Goal: Task Accomplishment & Management: Manage account settings

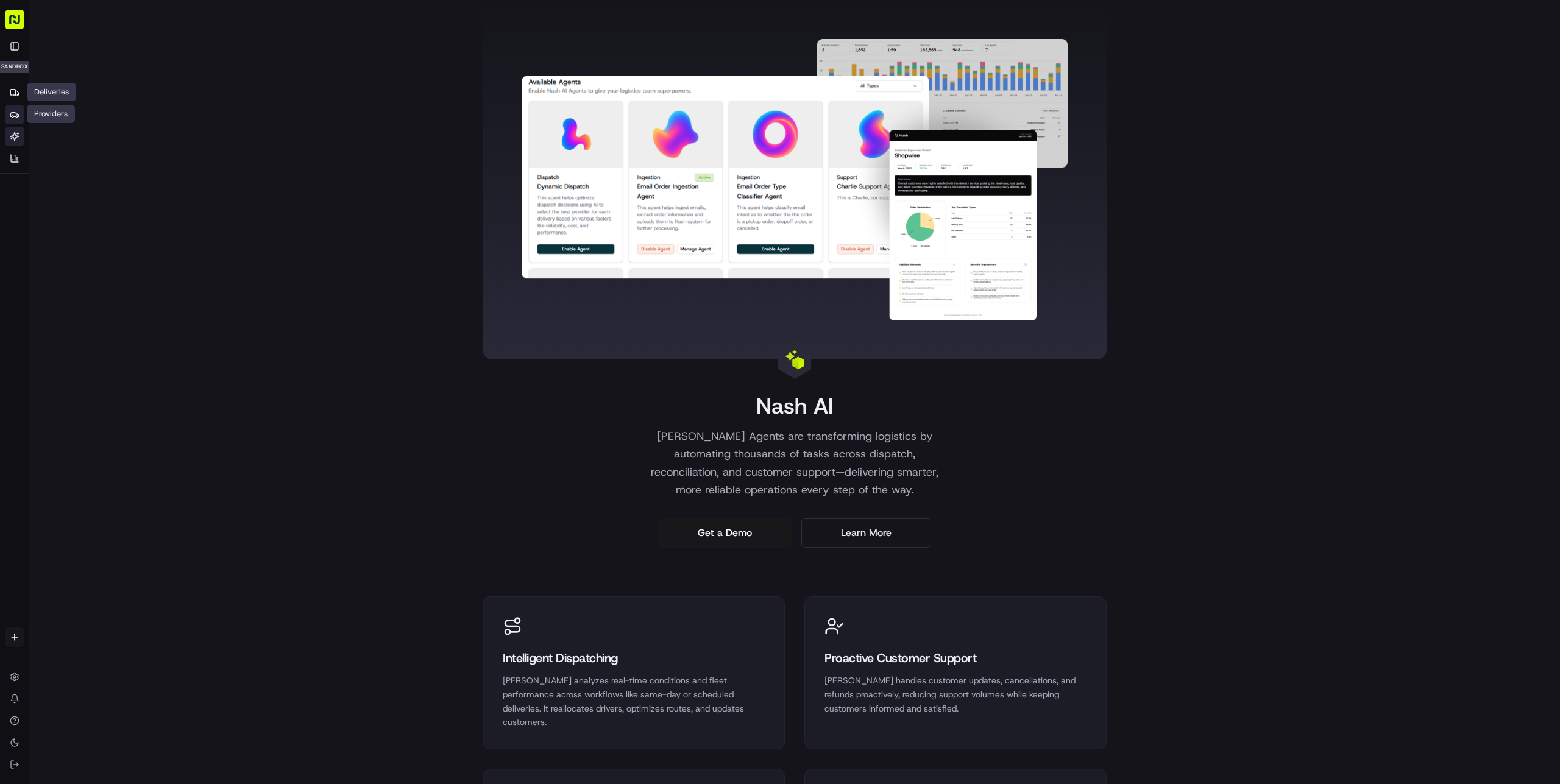
click at [14, 110] on icon at bounding box center [14, 114] width 10 height 10
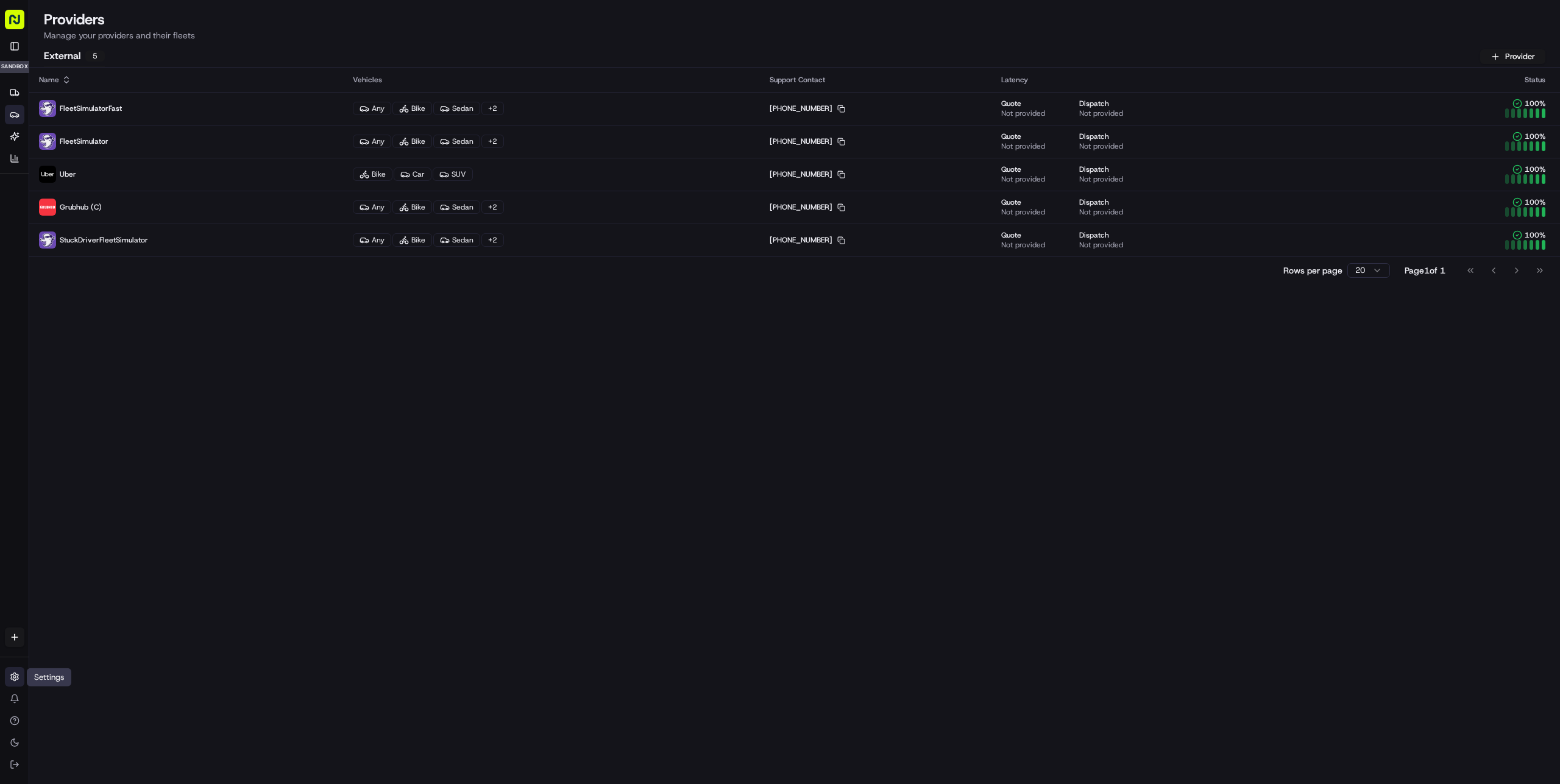
click at [12, 676] on icon at bounding box center [14, 676] width 10 height 10
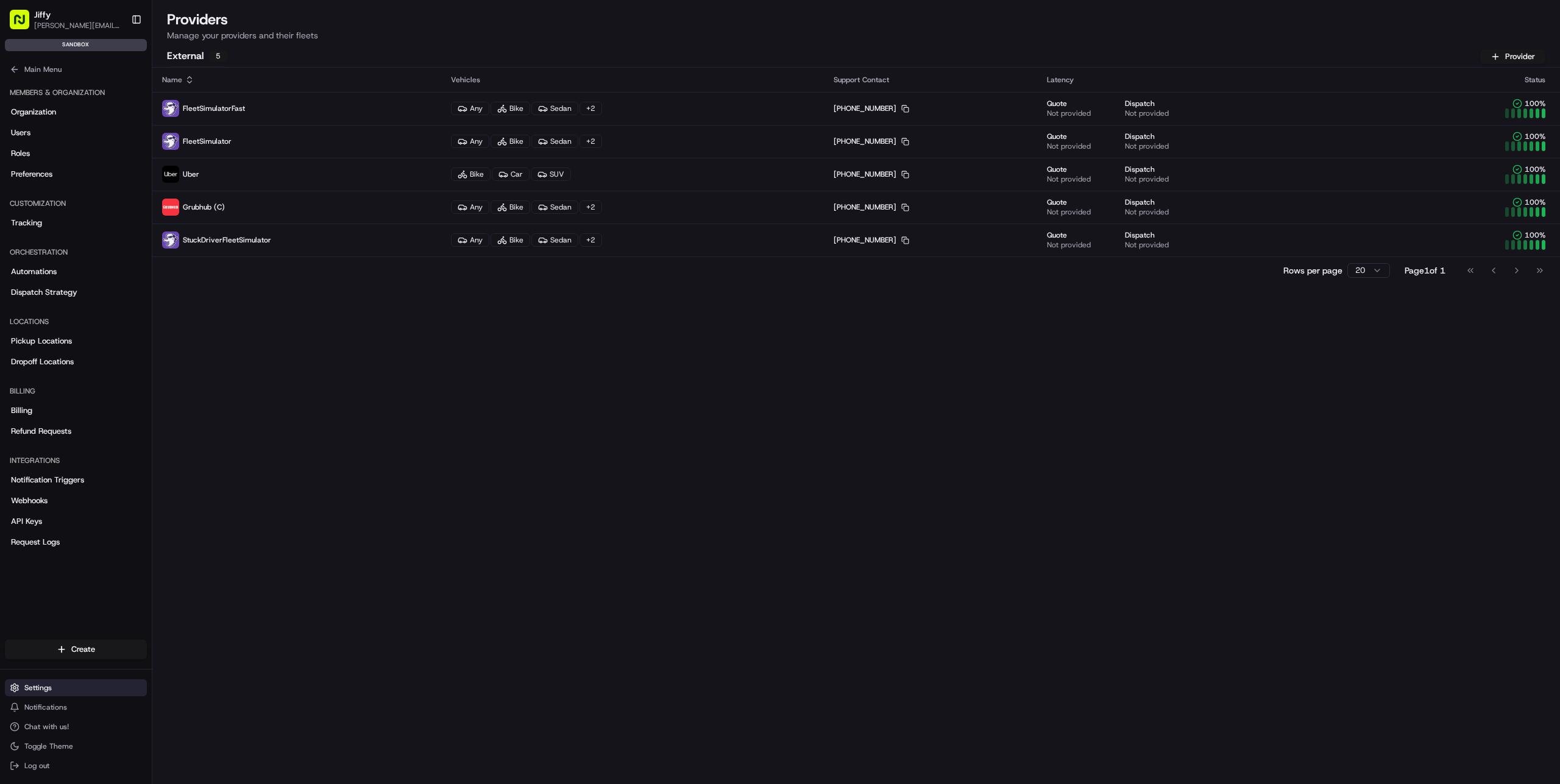
click at [52, 693] on button "Settings" at bounding box center [76, 687] width 142 height 17
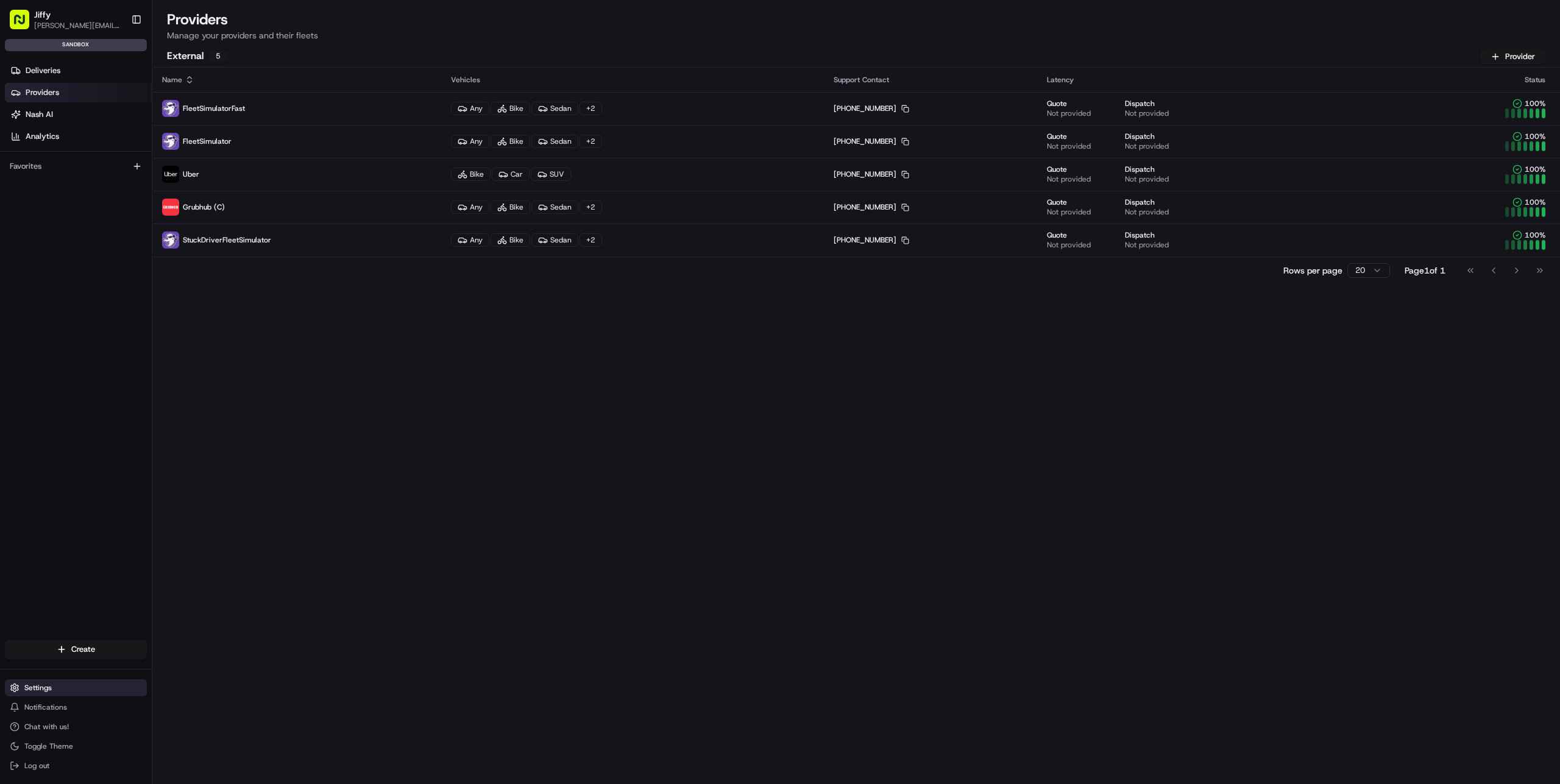
click at [55, 691] on button "Settings" at bounding box center [76, 687] width 142 height 17
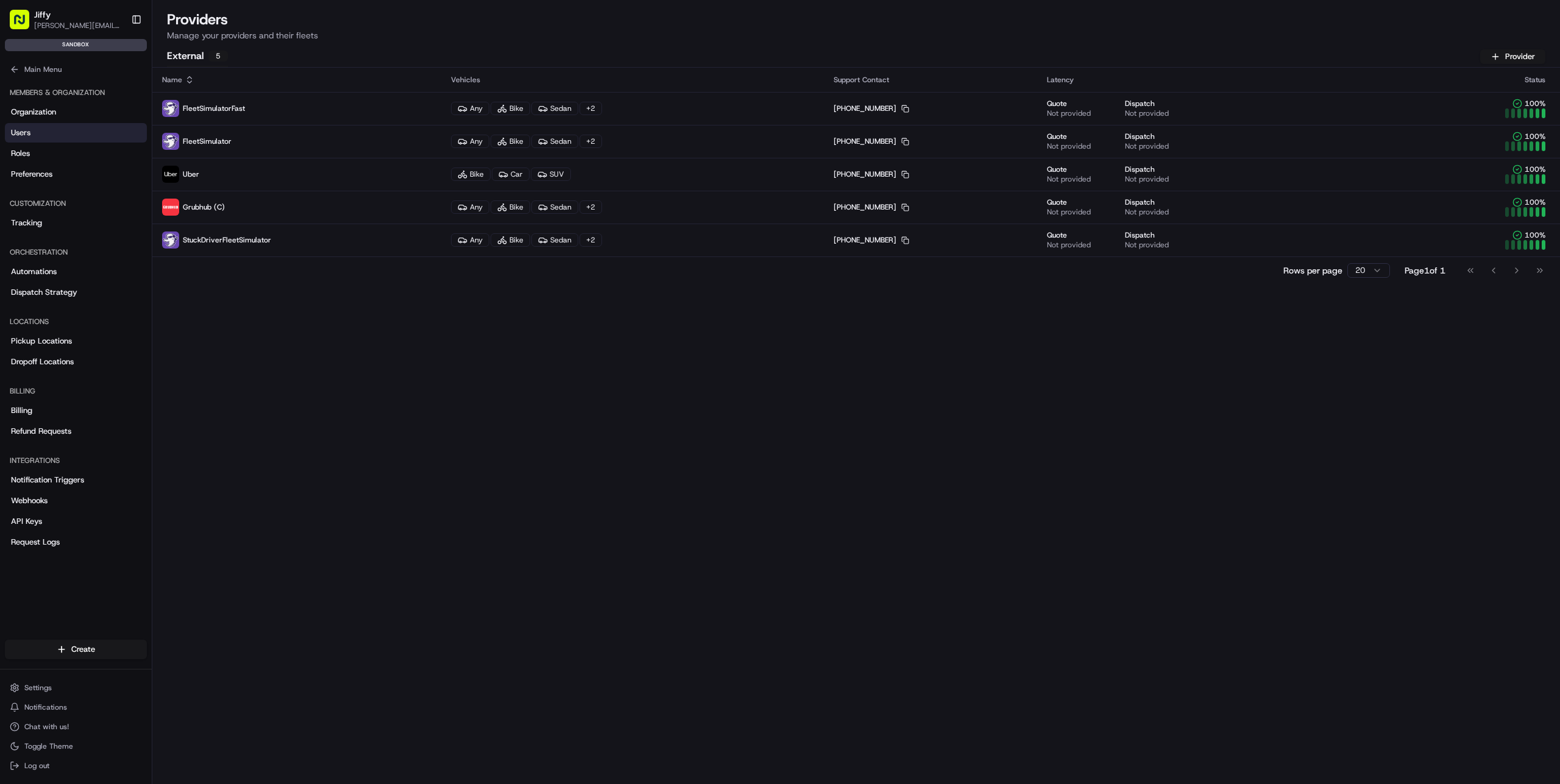
click at [64, 138] on link "Users" at bounding box center [76, 133] width 142 height 19
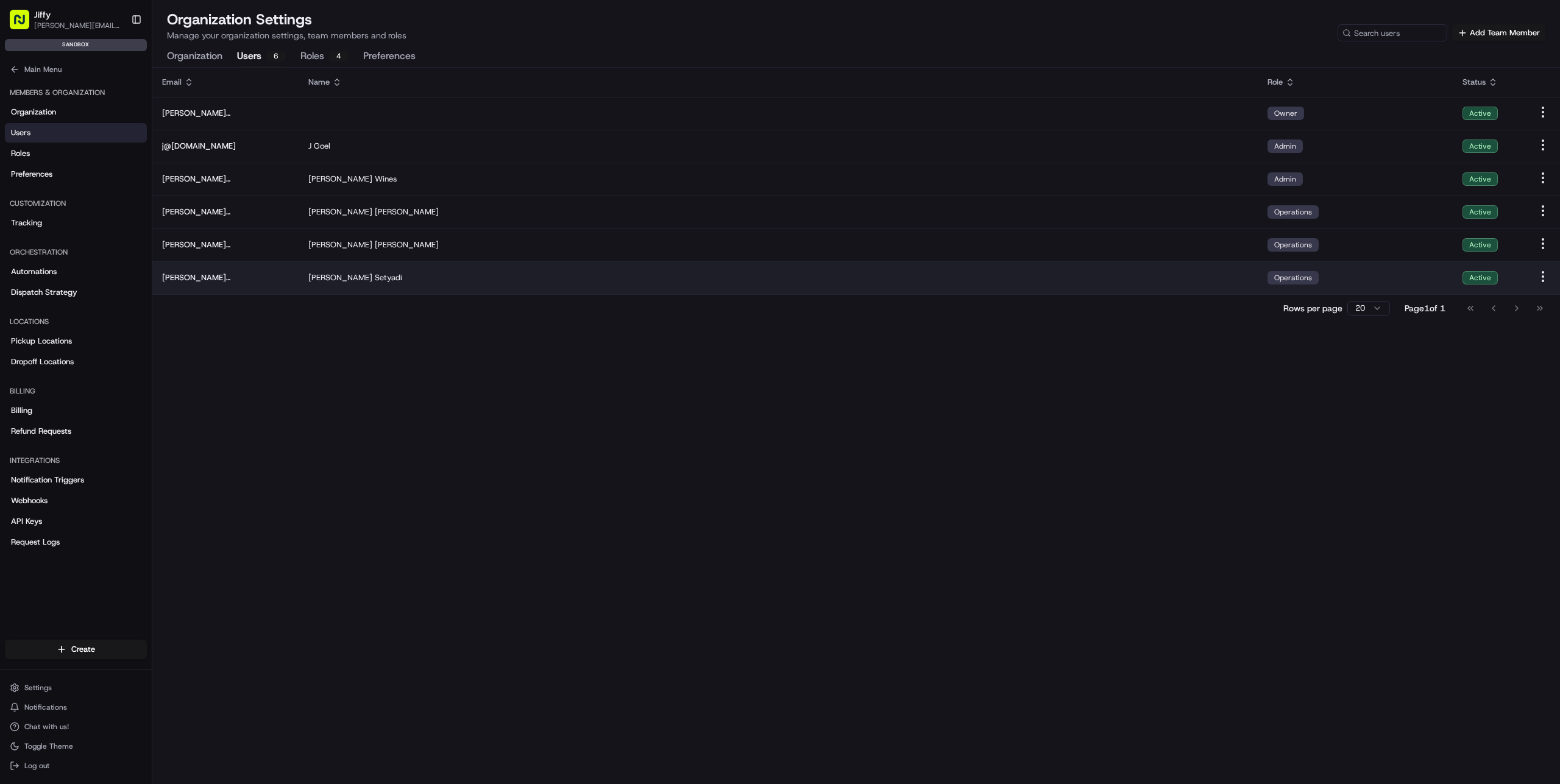
click at [1298, 279] on div "Operations" at bounding box center [1292, 278] width 51 height 13
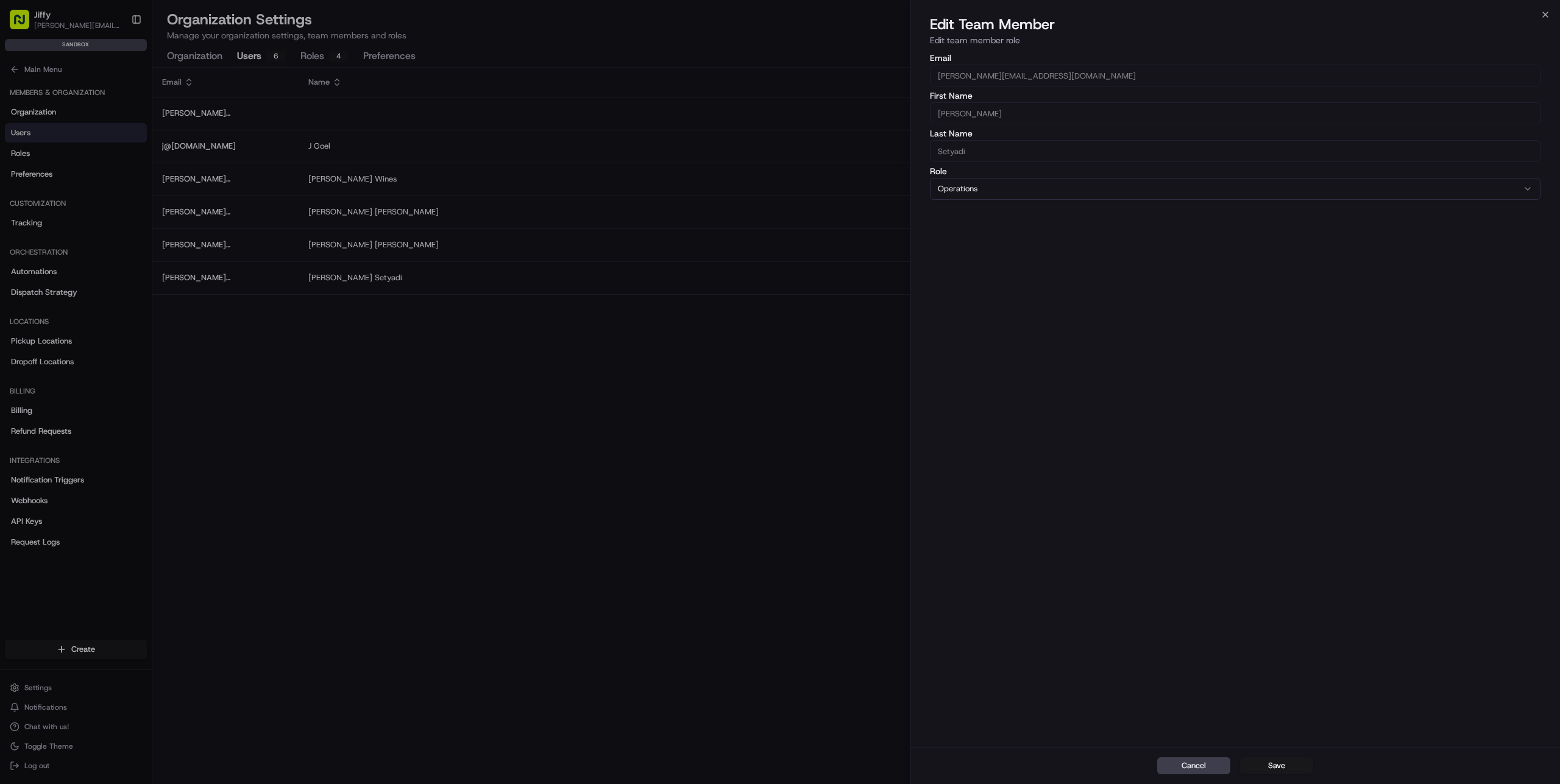
click at [999, 191] on button "Operations" at bounding box center [1234, 188] width 610 height 22
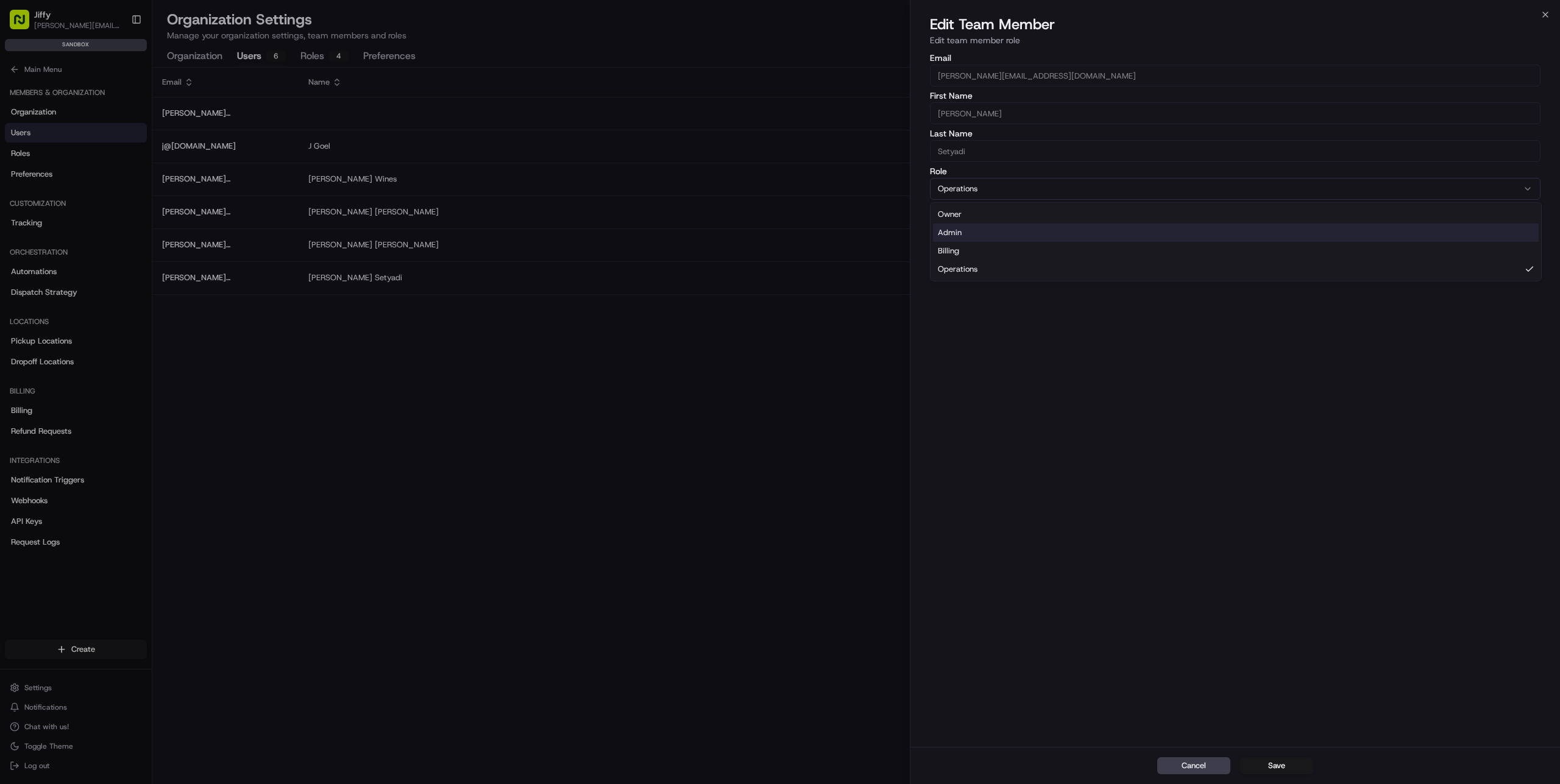
select select "rol_TMZJhiyMZPG5r5otyWm2Gt"
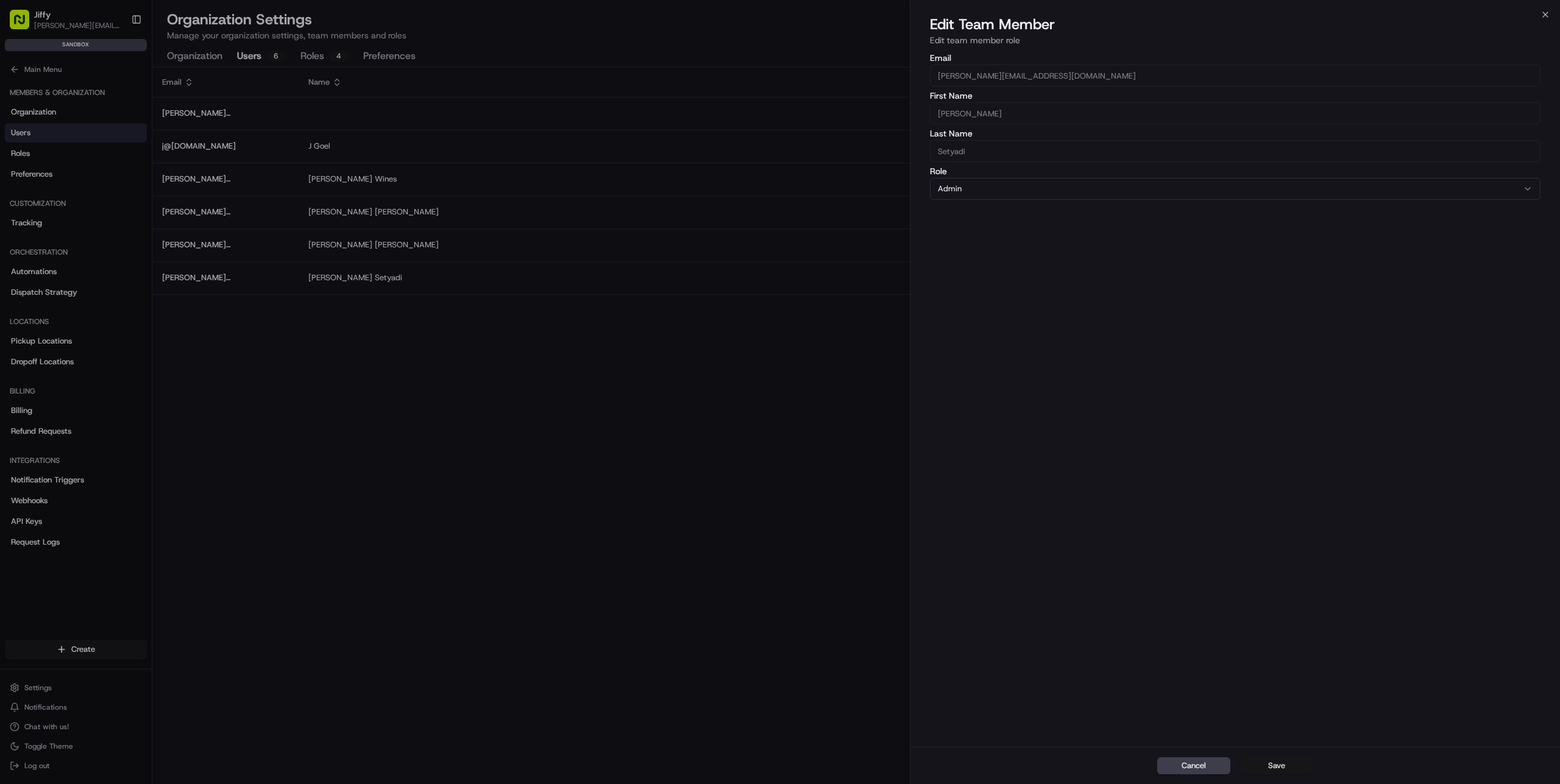
click at [1277, 764] on button "Save" at bounding box center [1277, 765] width 73 height 17
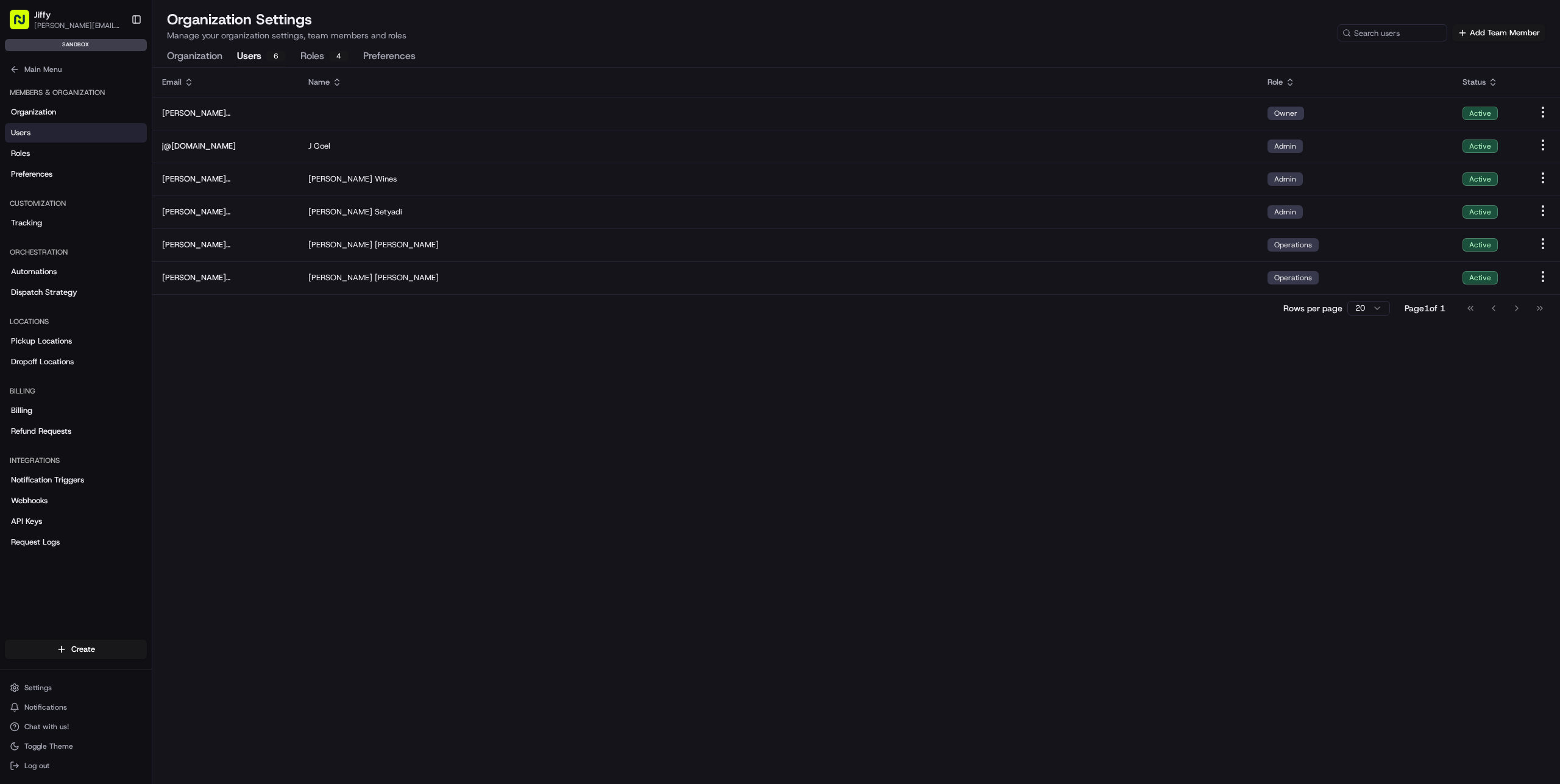
click at [728, 444] on div "Email Name Role Status [PERSON_NAME][EMAIL_ADDRESS][DOMAIN_NAME] Owner Active j…" at bounding box center [856, 426] width 1408 height 716
